Goal: Task Accomplishment & Management: Manage account settings

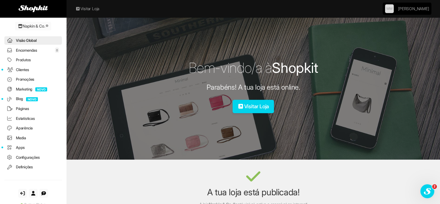
click at [23, 59] on link "Produtos" at bounding box center [33, 60] width 58 height 8
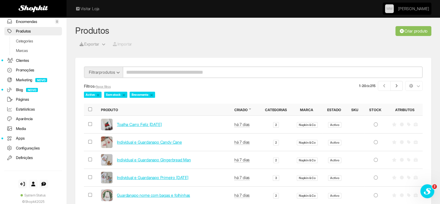
drag, startPoint x: 179, startPoint y: 73, endPoint x: 180, endPoint y: 76, distance: 3.1
click at [179, 73] on input "search" at bounding box center [273, 72] width 300 height 12
type input "*****"
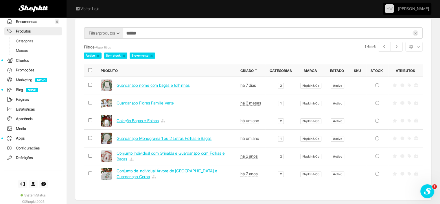
scroll to position [58, 0]
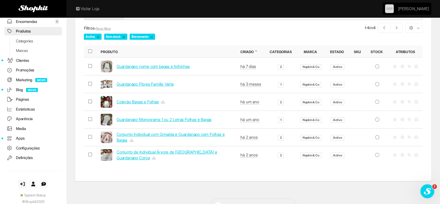
click at [144, 102] on link "Coleção Bagas e Folhas" at bounding box center [138, 101] width 42 height 5
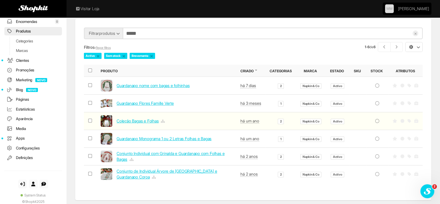
click at [418, 42] on button "button" at bounding box center [414, 47] width 17 height 10
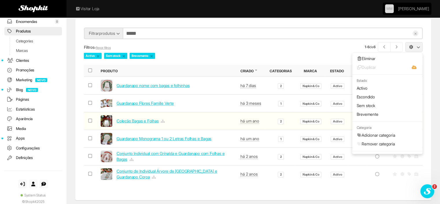
click at [371, 58] on link "Eliminar" at bounding box center [388, 58] width 70 height 9
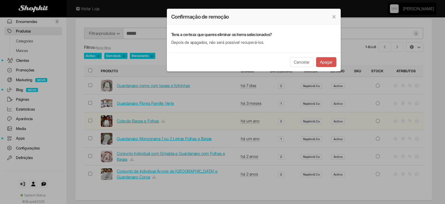
click at [331, 63] on button "Apagar" at bounding box center [326, 62] width 20 height 10
